Goal: Transaction & Acquisition: Purchase product/service

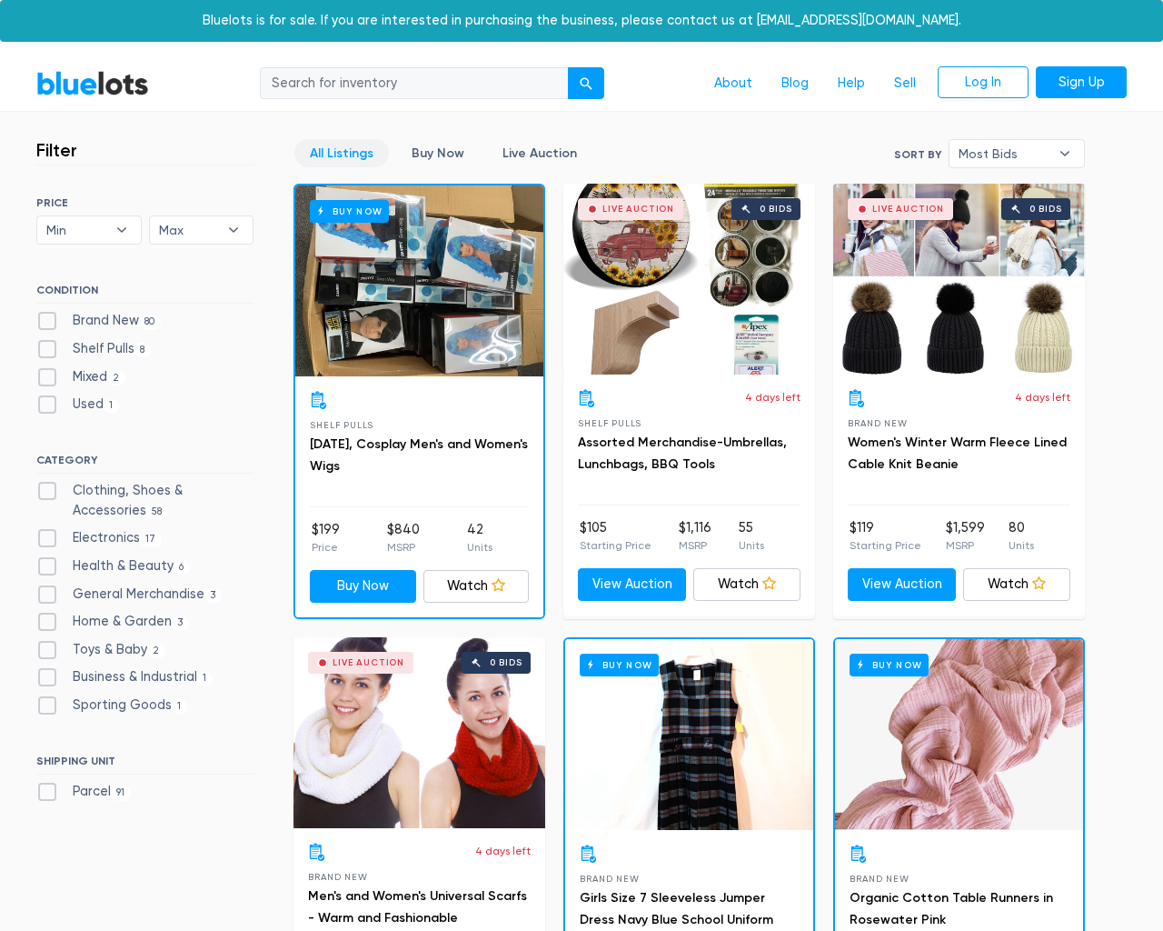
scroll to position [7330, 0]
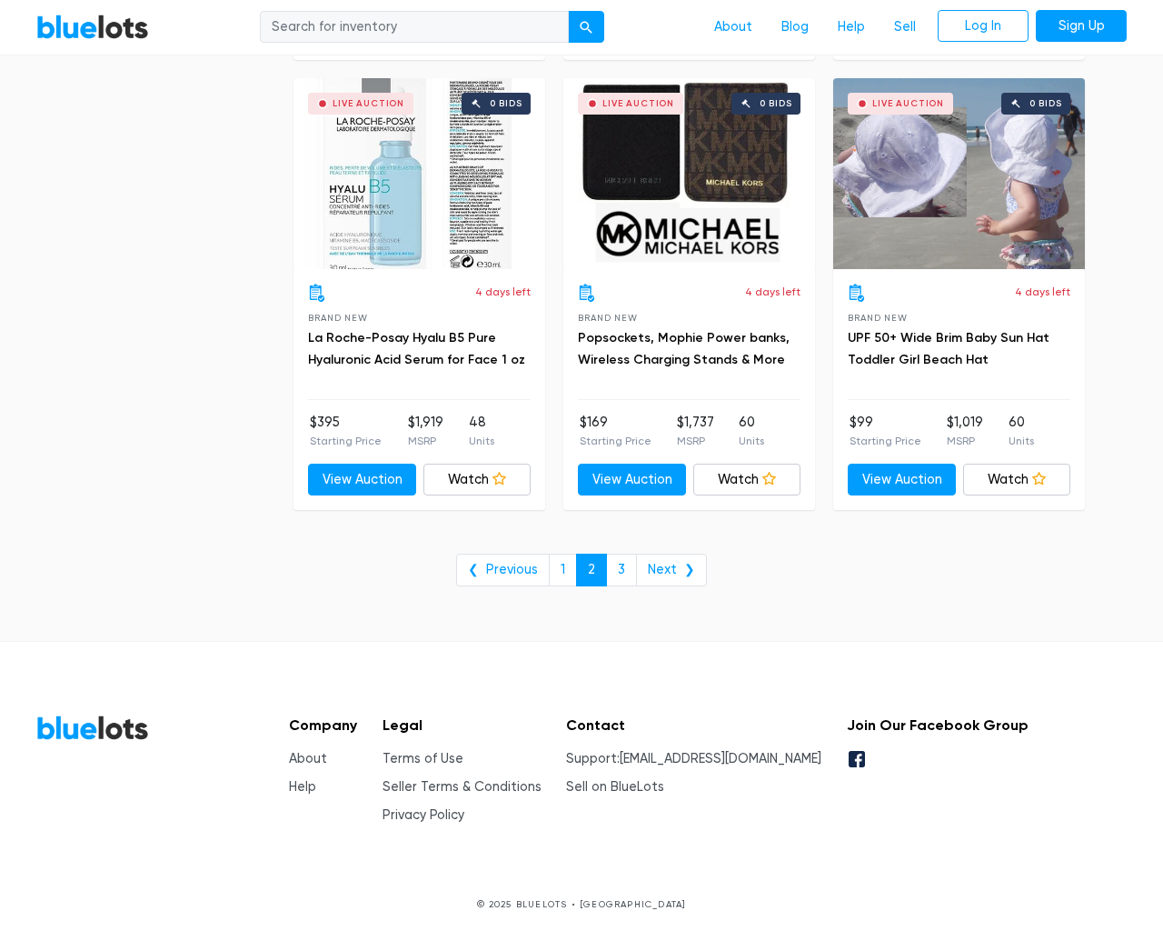
type input "the"
type input "e"
checkbox New"] "false"
checkbox Pulls"] "false"
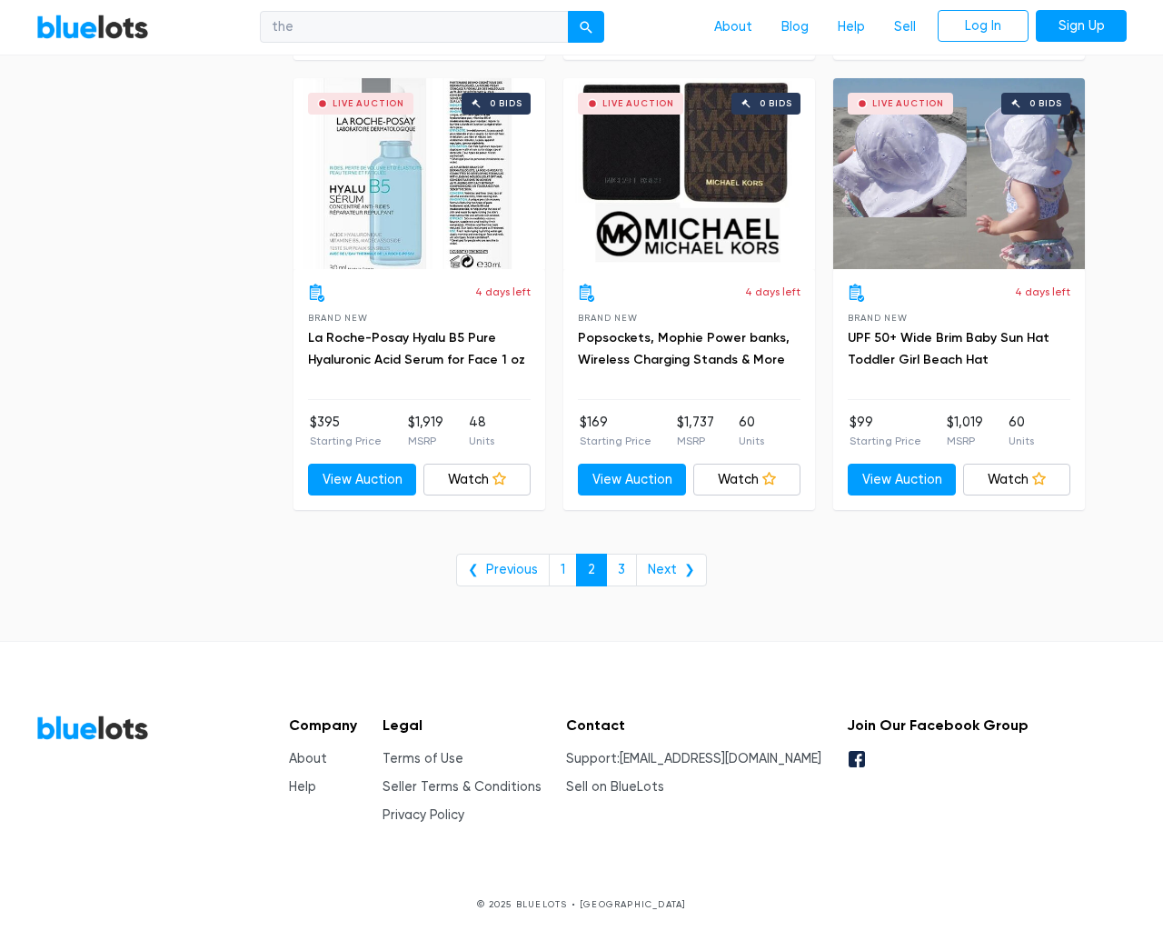
checkbox input "false"
checkbox Accessories"] "false"
checkbox input "false"
checkbox Beauty"] "false"
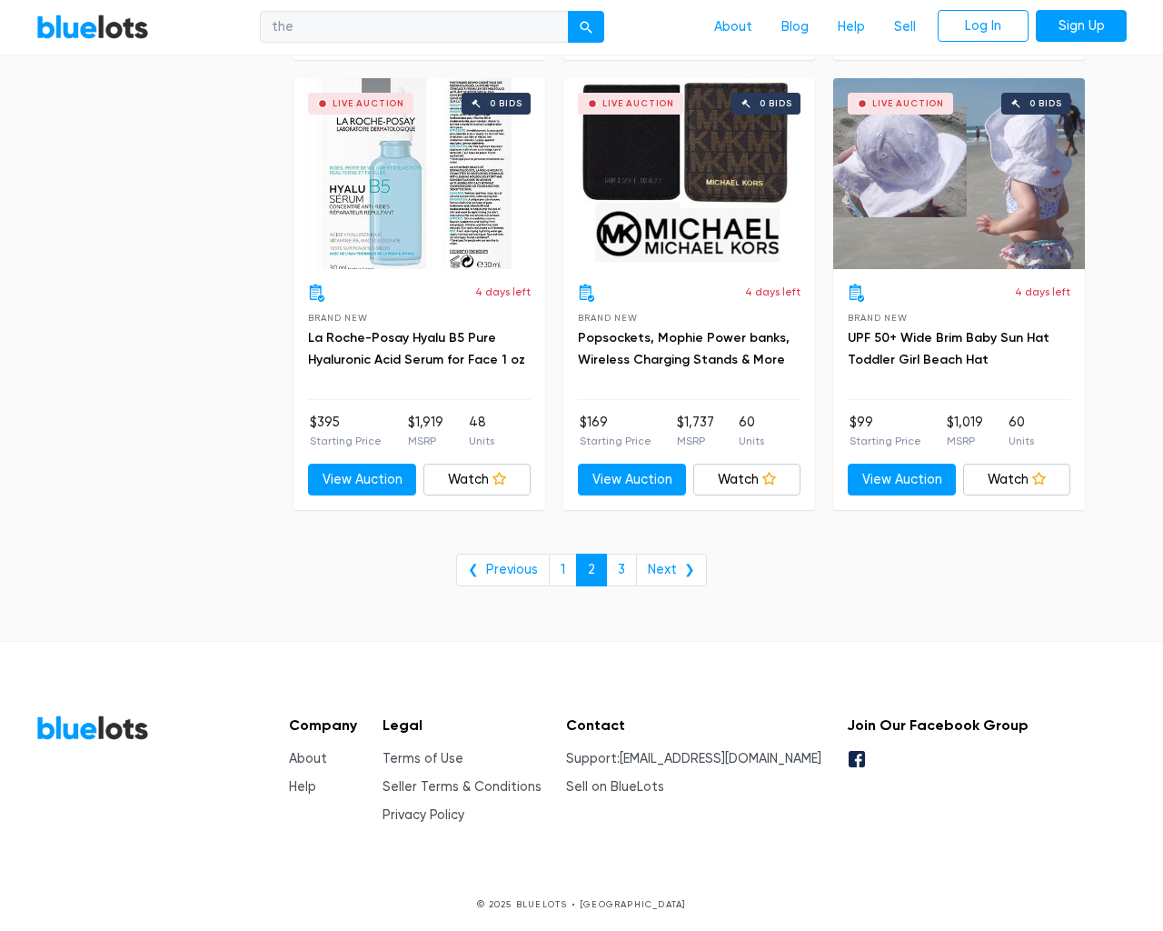
checkbox Merchandise"] "false"
checkbox Garden"] "false"
checkbox Baby"] "false"
checkbox Industrial"] "false"
checkbox Goods"] "false"
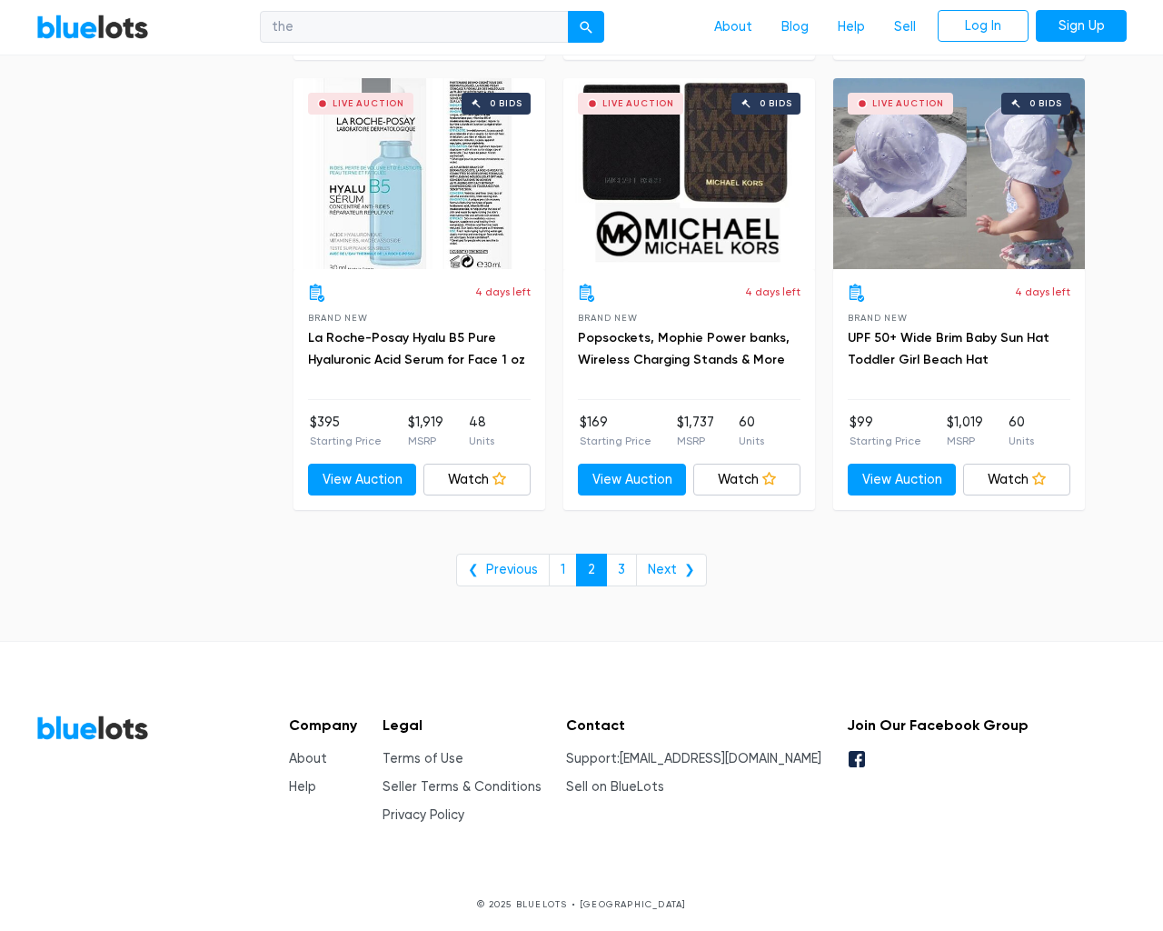
checkbox input "false"
type input "e"
select select "10000"
select select "50000"
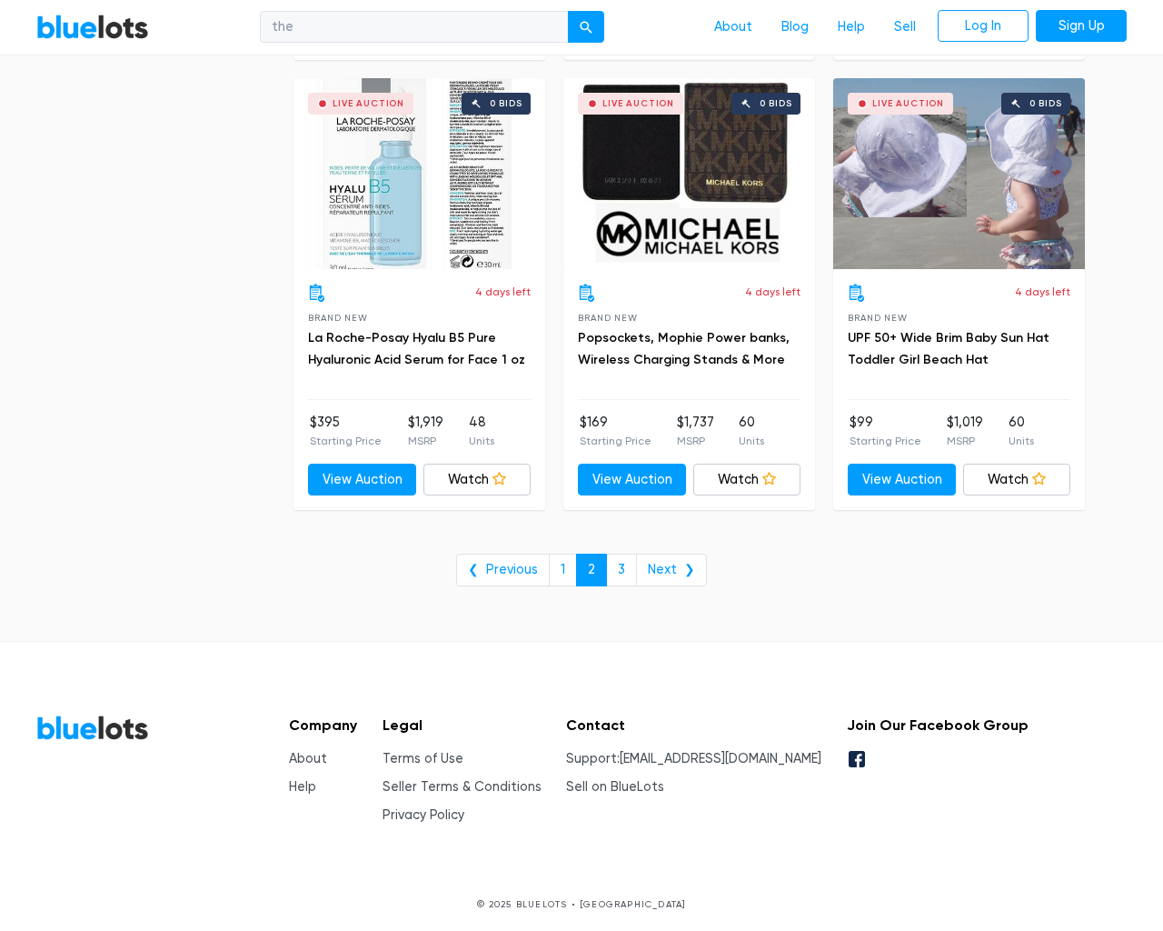
select select "ending_soonest"
select select "50000"
select select "highest_price"
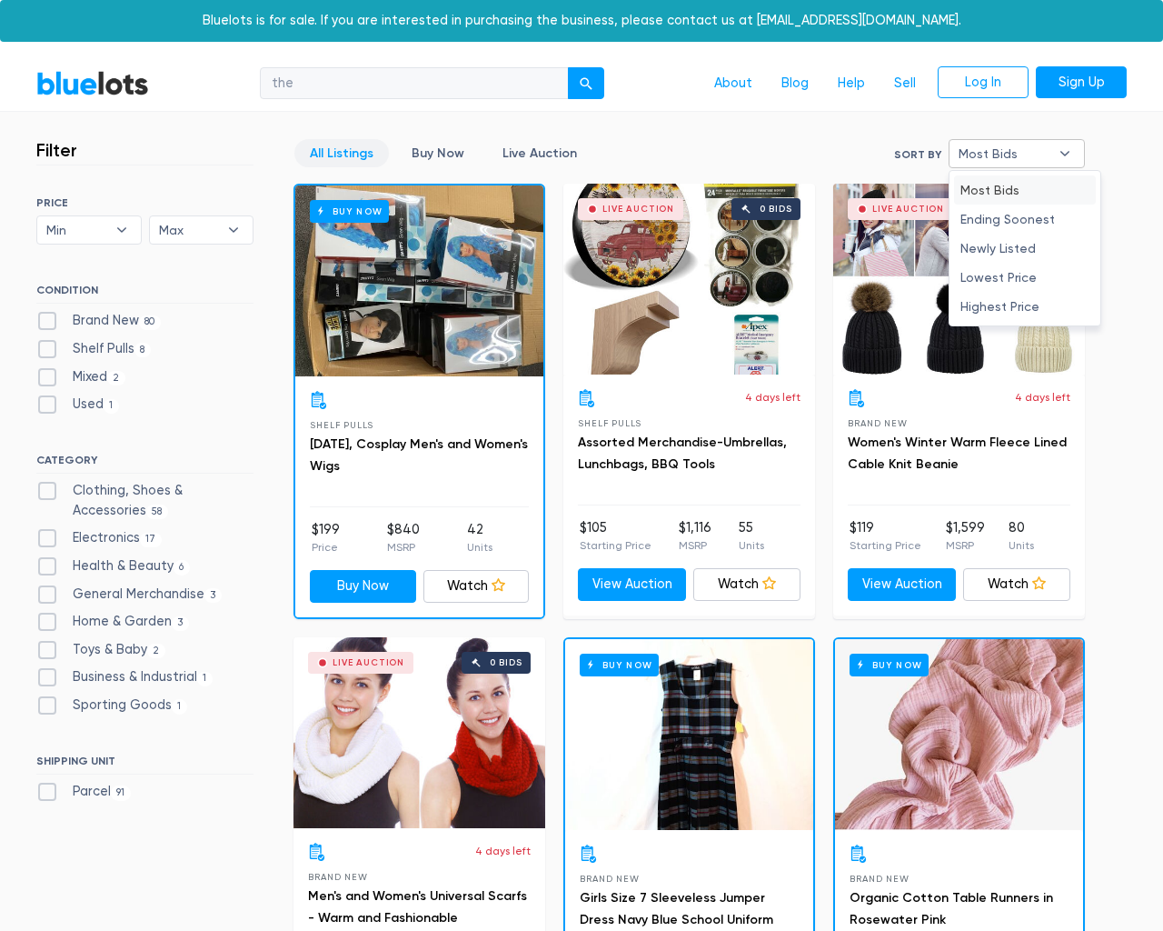
type input "e"
checkbox New"] "false"
checkbox Pulls"] "false"
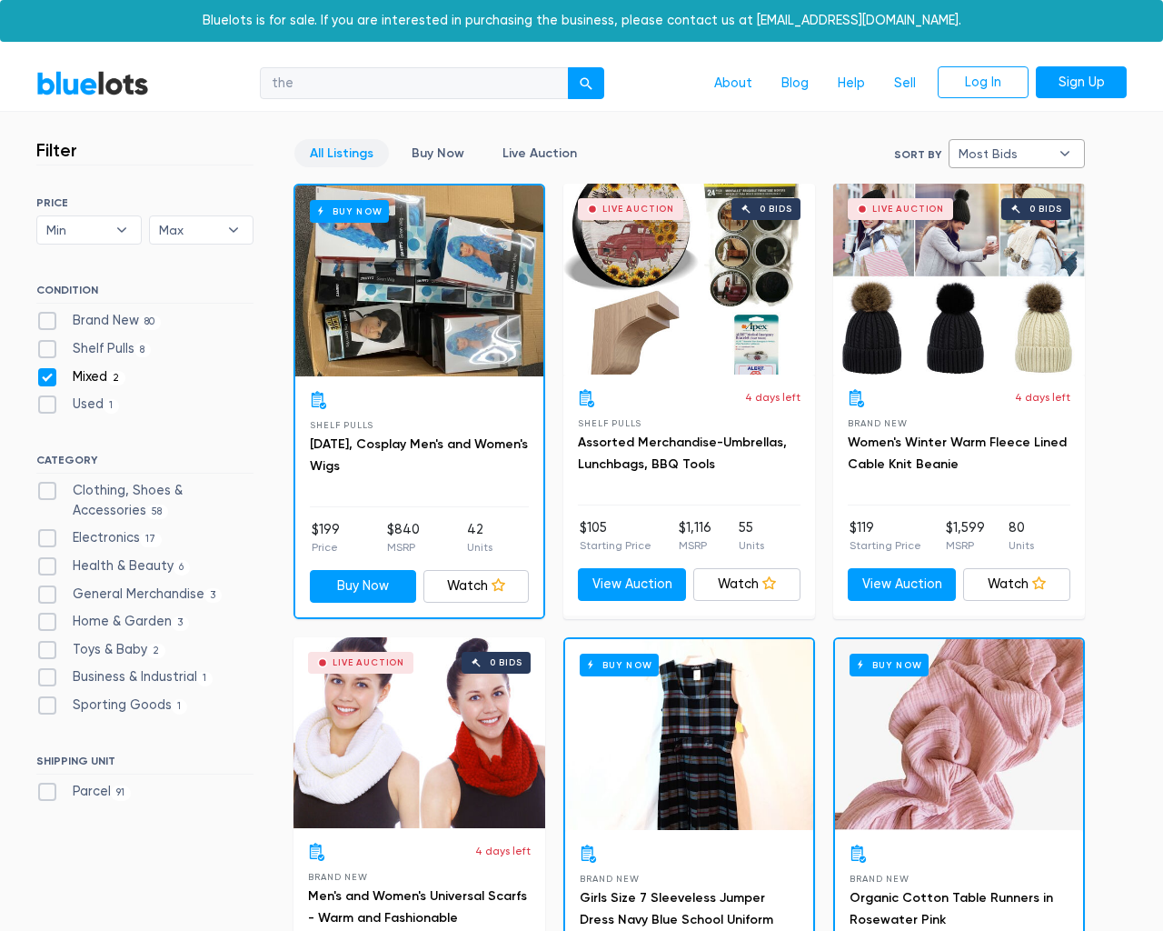
checkbox input "false"
checkbox Accessories"] "false"
checkbox input "false"
checkbox Beauty"] "false"
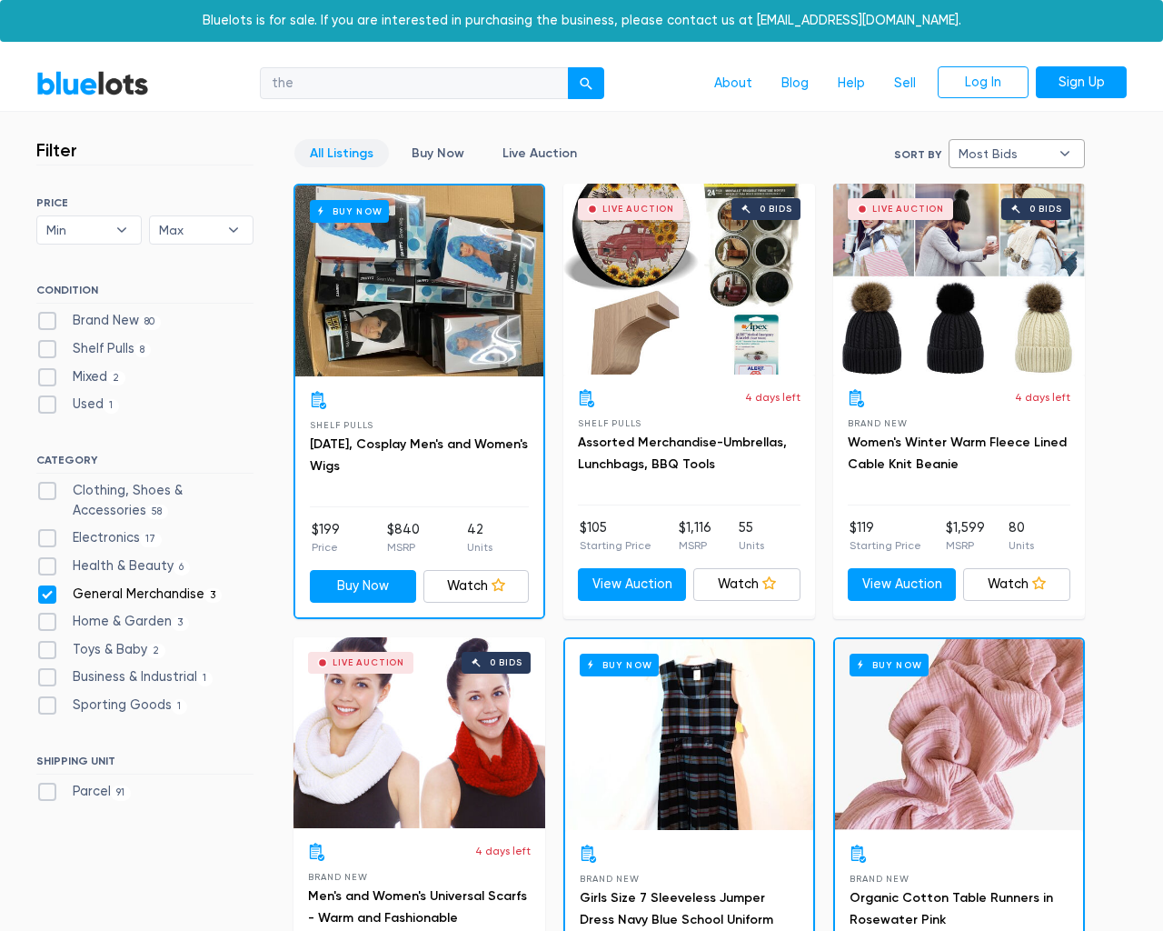
checkbox Merchandise"] "false"
checkbox Garden"] "false"
checkbox Baby"] "false"
checkbox Industrial"] "false"
checkbox Goods"] "false"
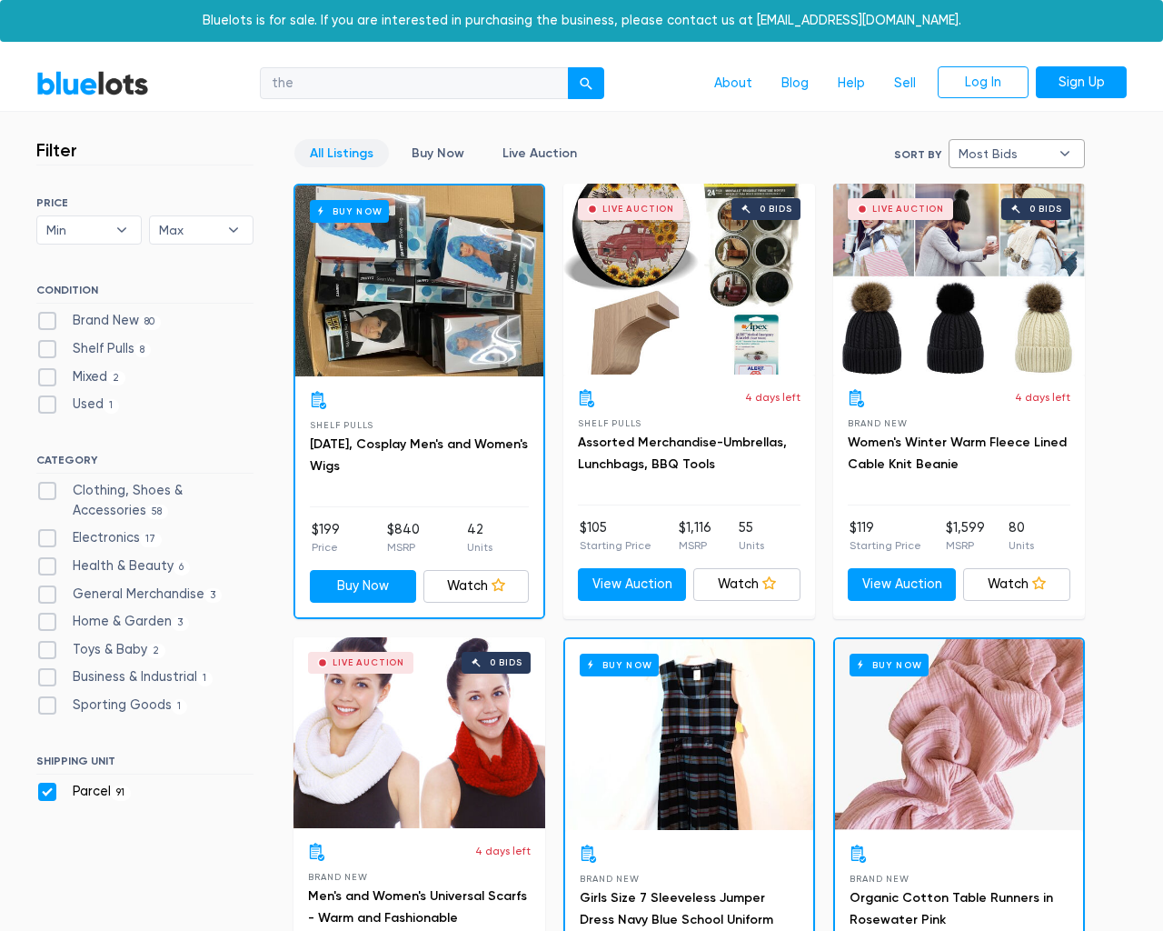
checkbox input "false"
type input "e"
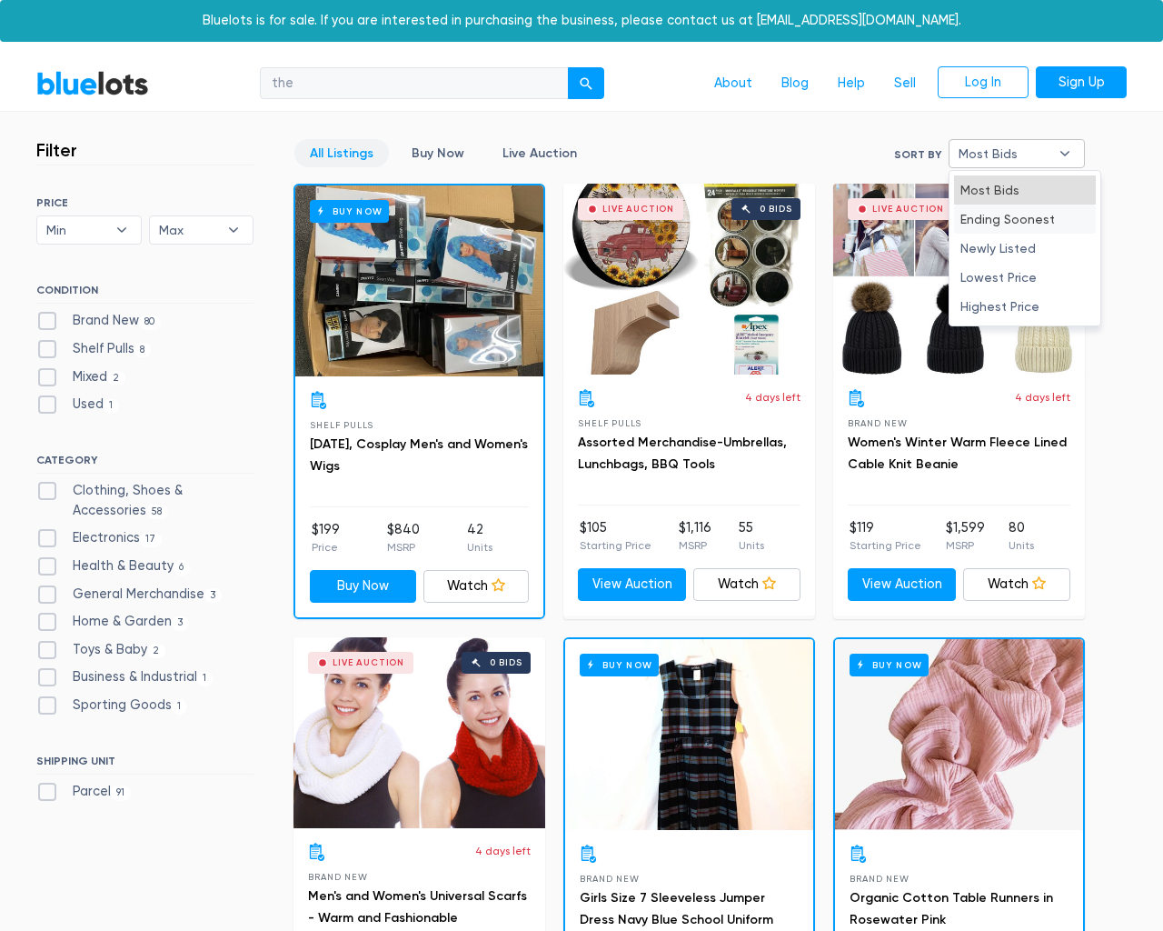
select select "most_bids"
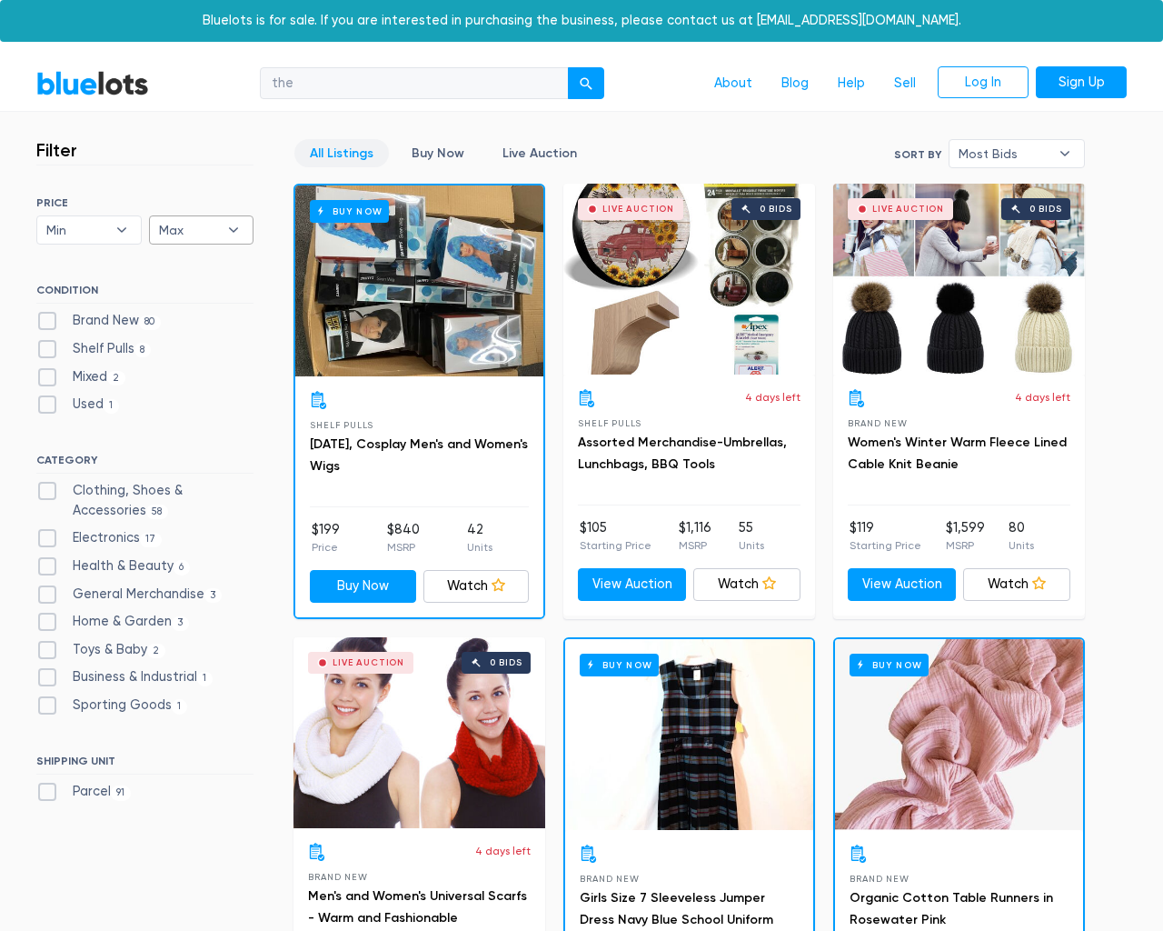
type input "e"
checkbox New"] "false"
checkbox Pulls"] "false"
checkbox input "false"
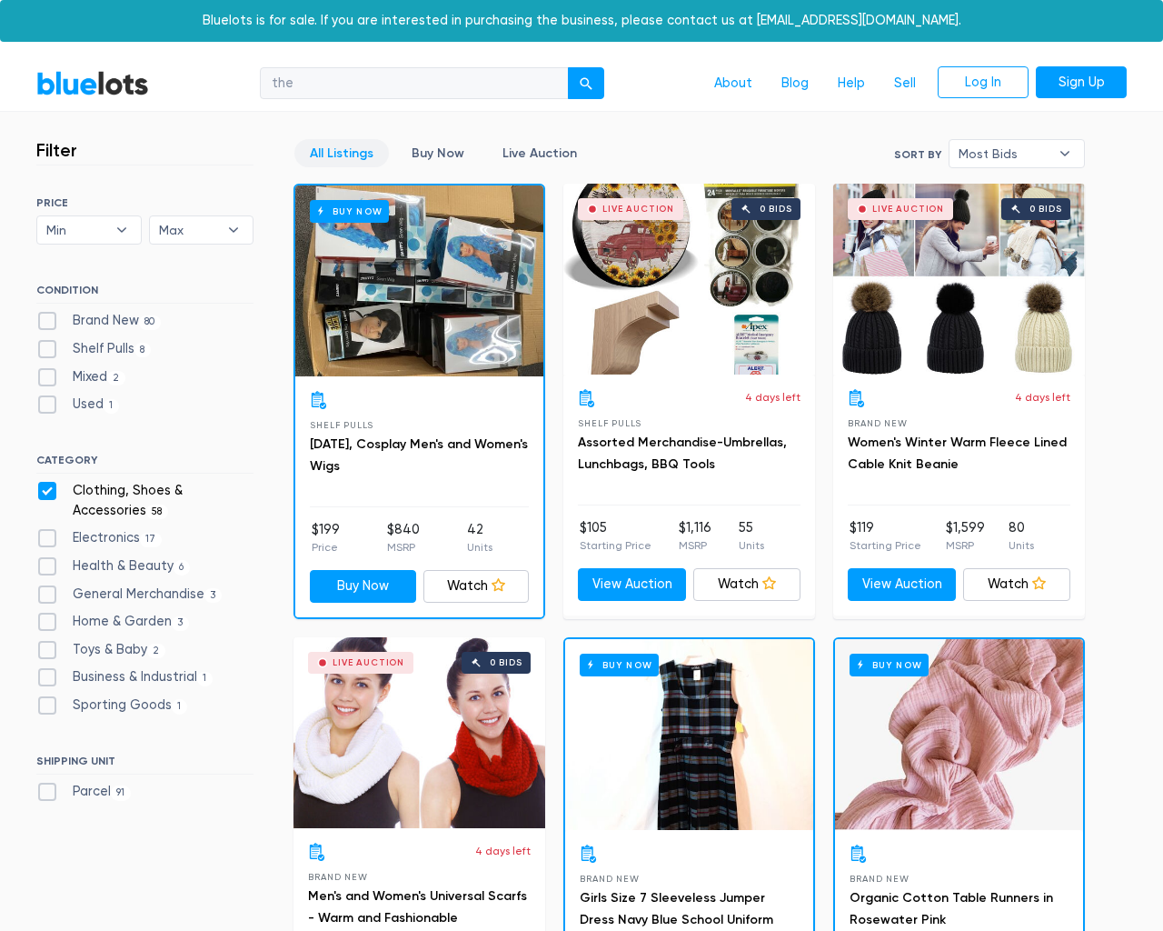
checkbox Accessories"] "false"
checkbox input "false"
checkbox Beauty"] "false"
checkbox Merchandise"] "false"
checkbox Garden"] "false"
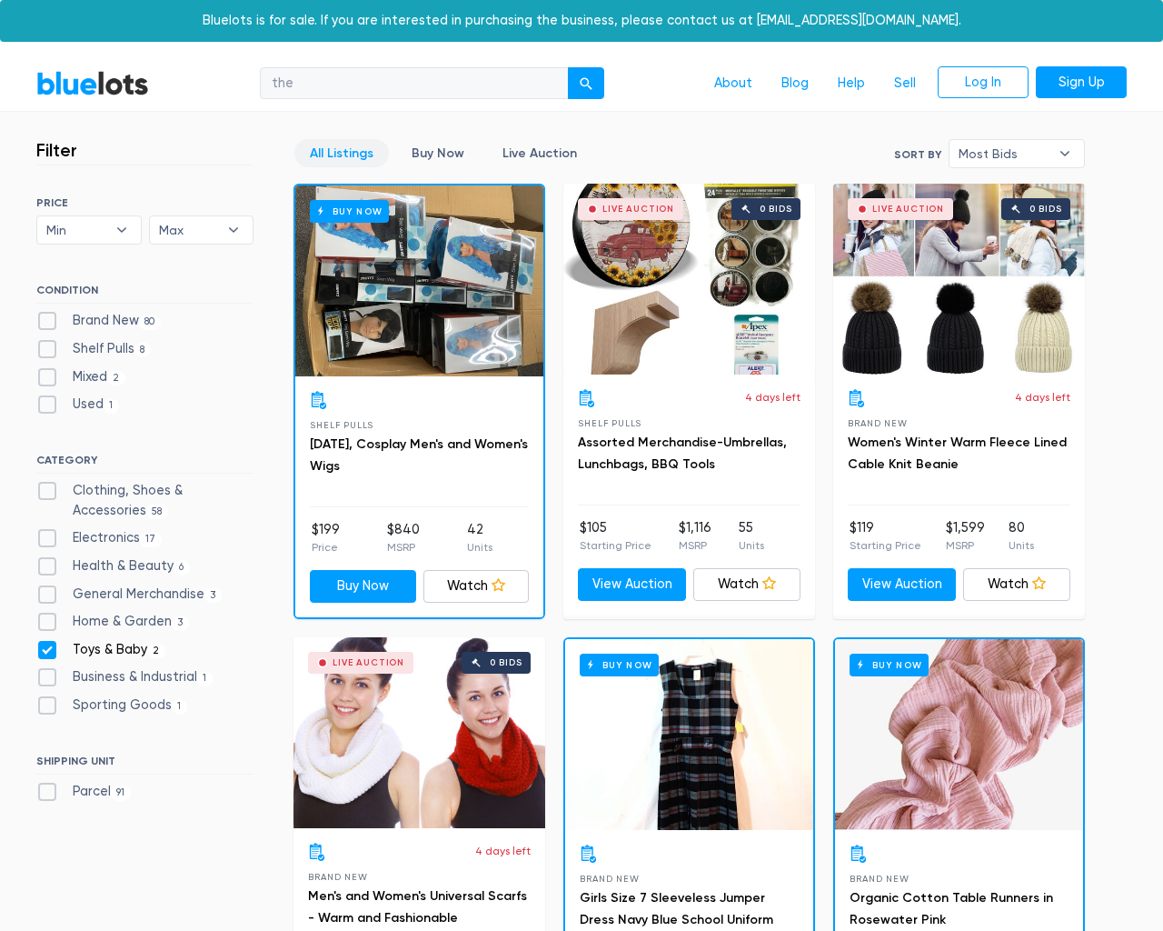
checkbox Baby"] "false"
checkbox Industrial"] "false"
checkbox Goods"] "false"
checkbox input "false"
type input "e"
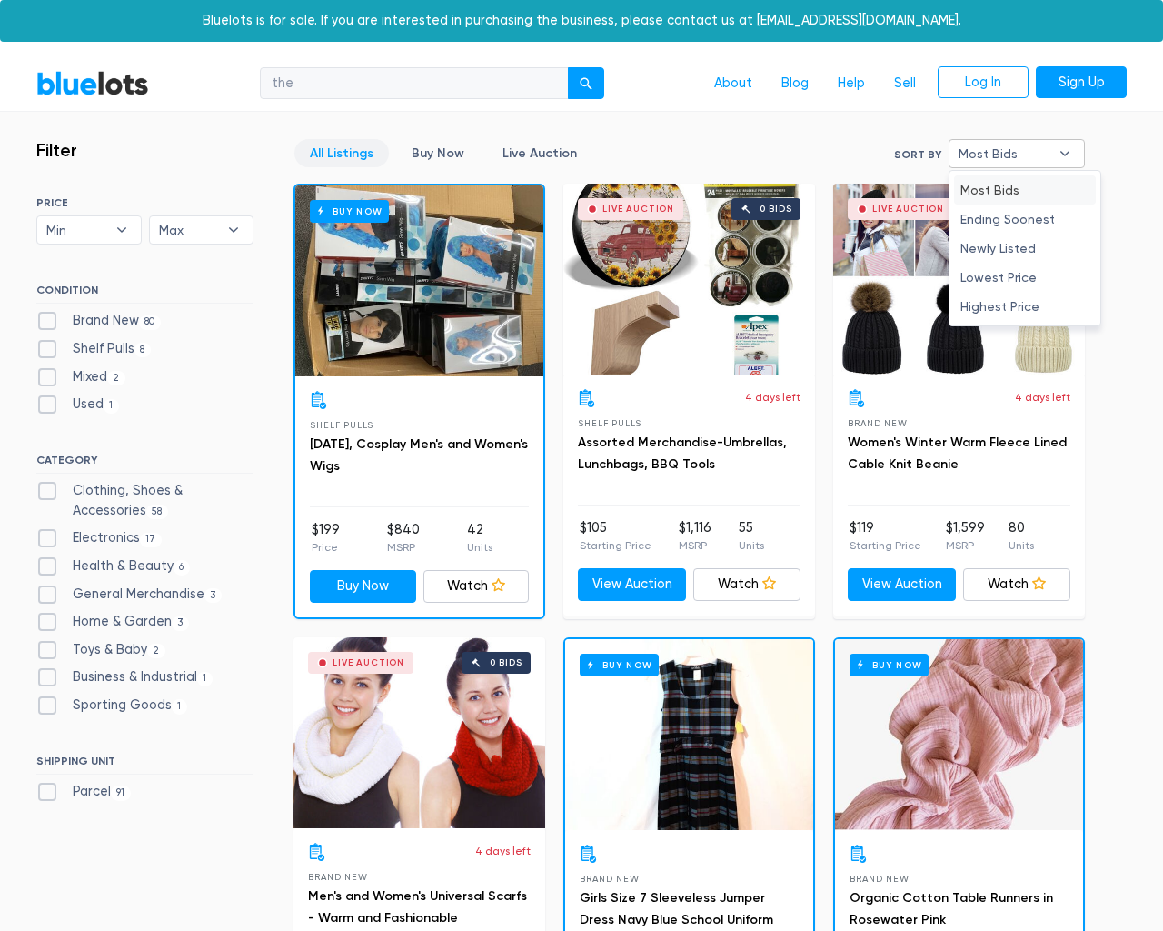
type input "e"
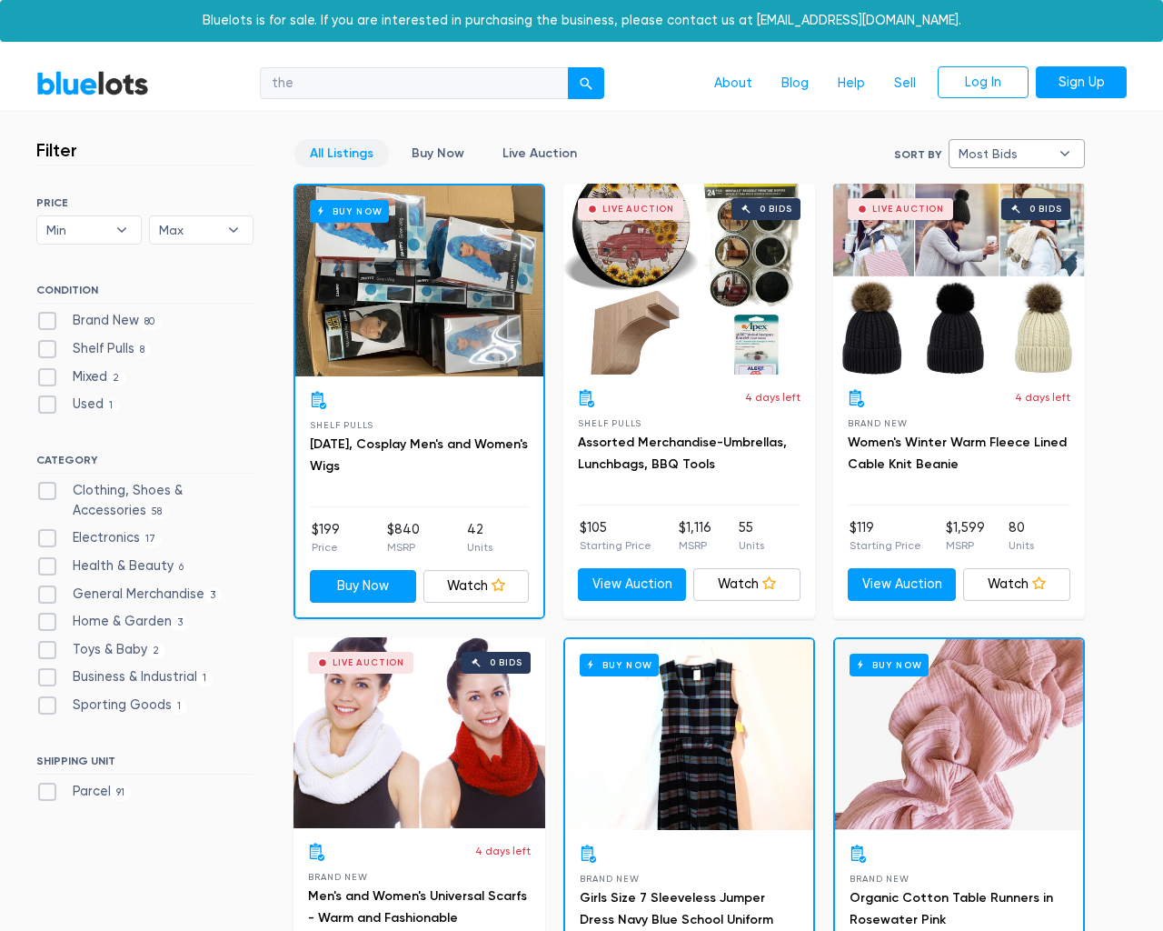
select select
select select "most_bids"
